Goal: Task Accomplishment & Management: Complete application form

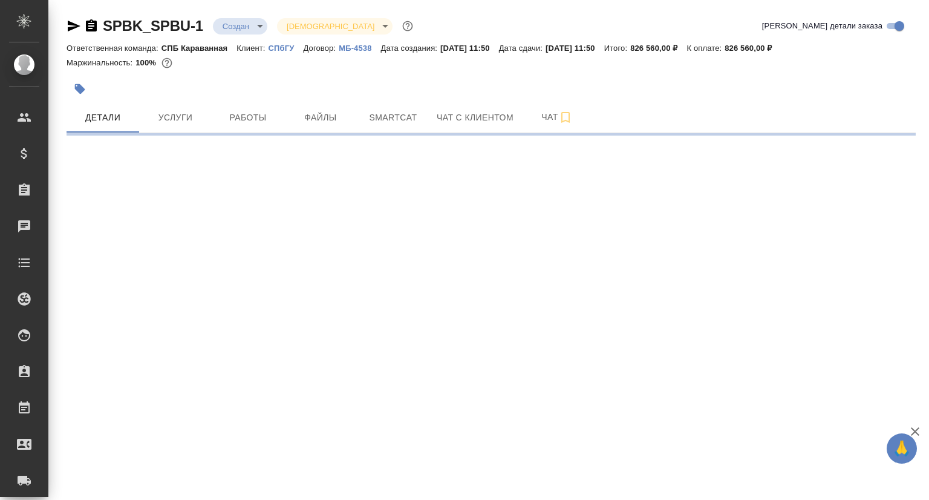
select select "RU"
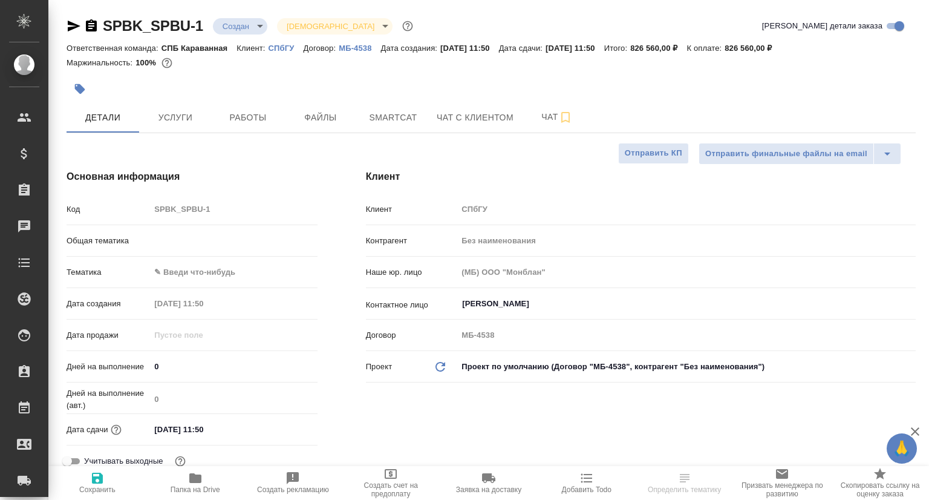
type textarea "x"
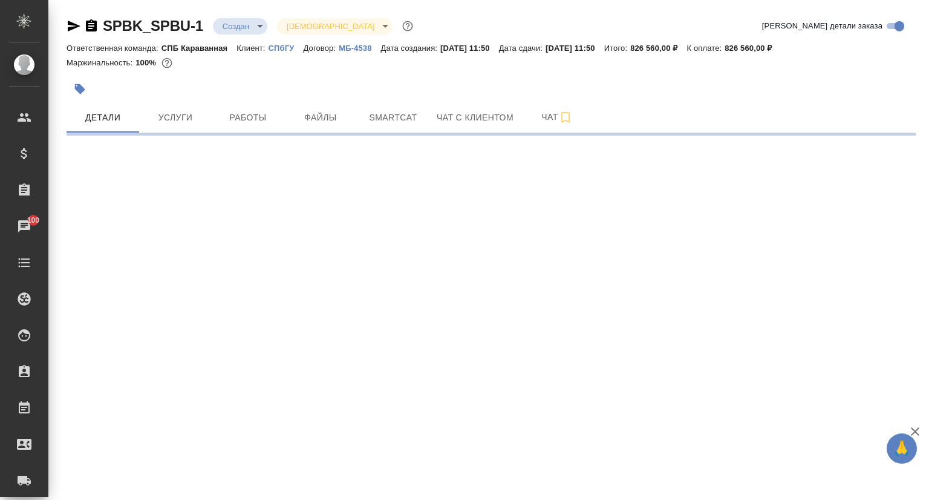
select select "RU"
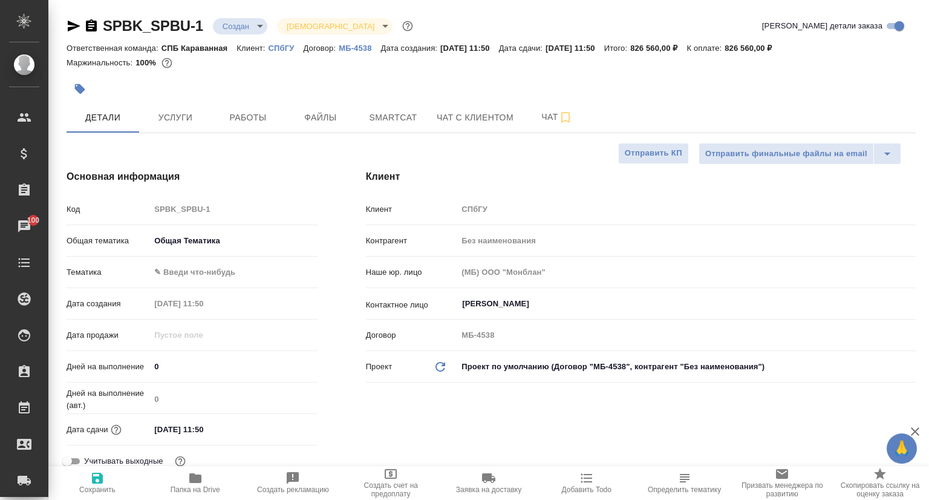
type textarea "x"
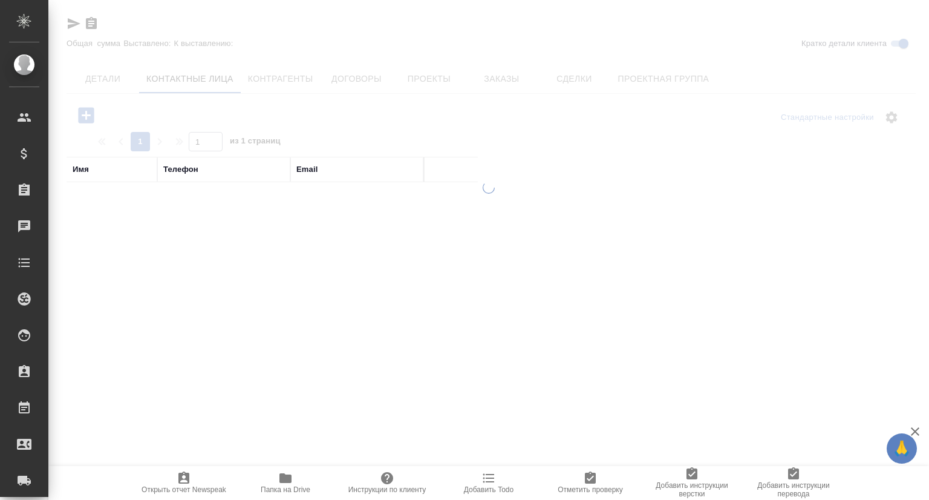
select select "RU"
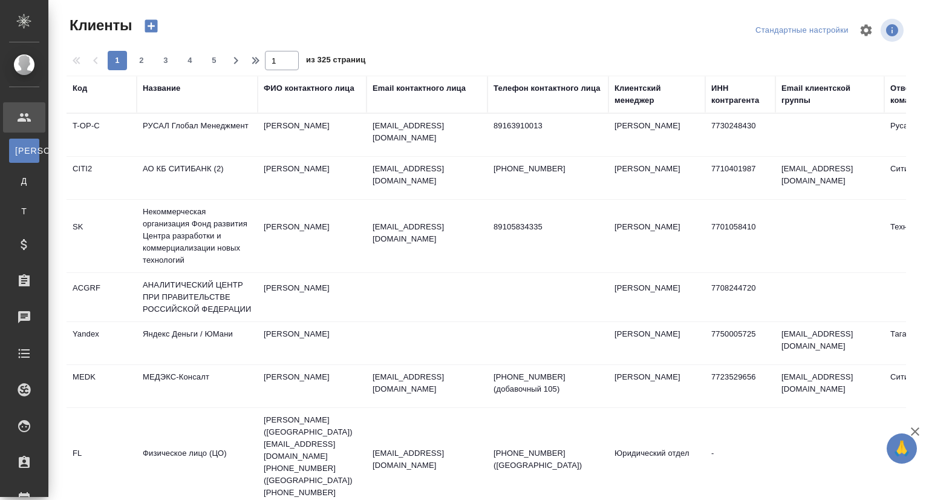
select select "RU"
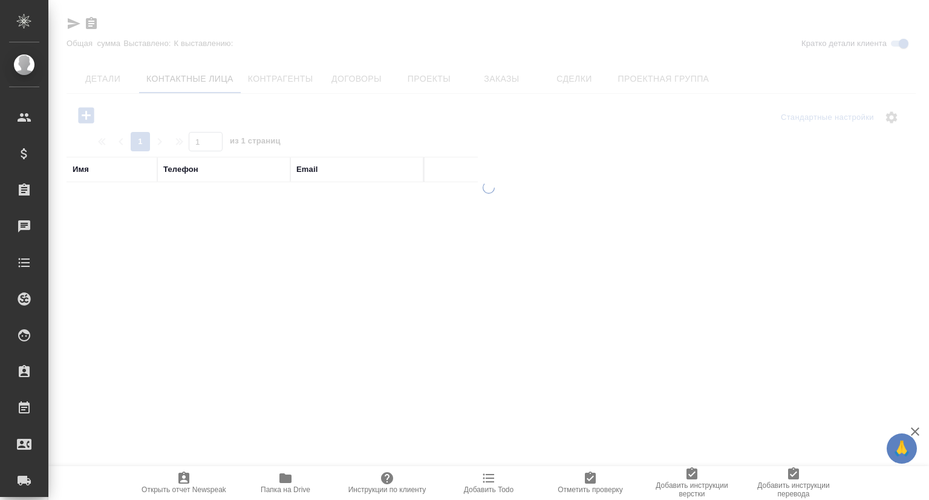
select select "RU"
